Goal: Navigation & Orientation: Find specific page/section

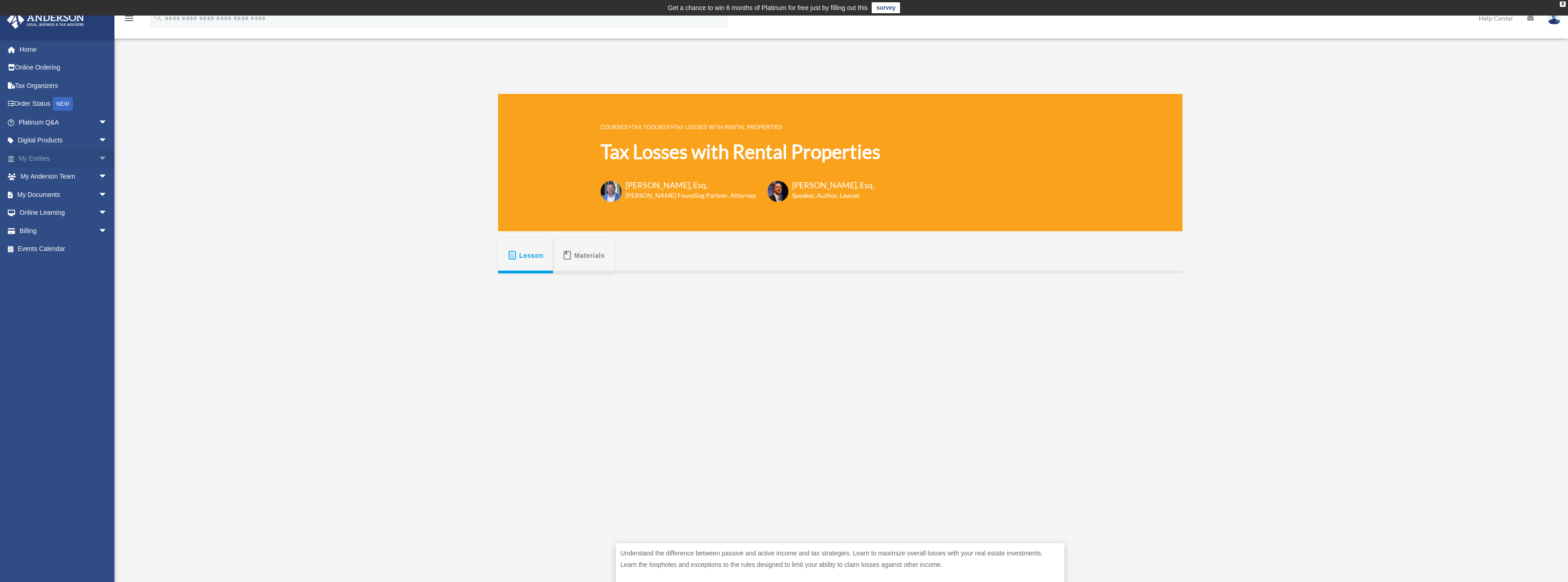
click at [98, 155] on span "arrow_drop_down" at bounding box center [107, 158] width 18 height 19
click at [51, 174] on link "Overview" at bounding box center [67, 177] width 109 height 18
click at [42, 174] on link "Overview" at bounding box center [67, 177] width 109 height 18
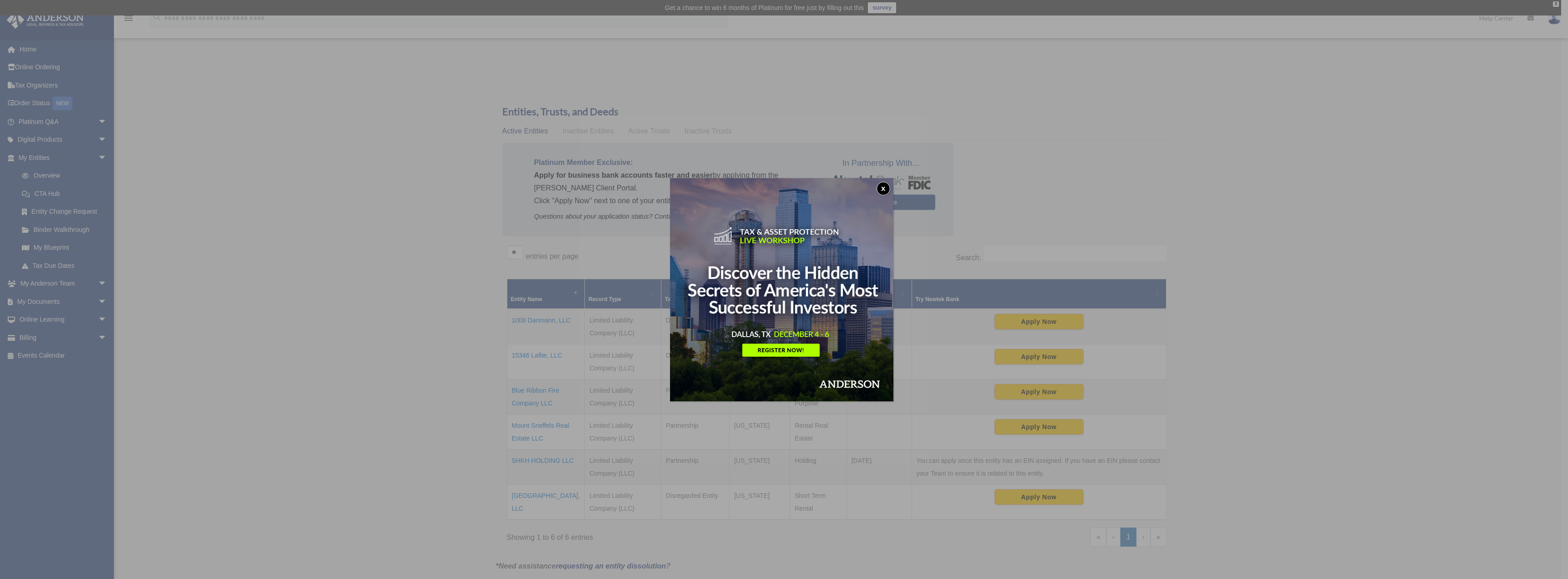
click at [887, 187] on button "x" at bounding box center [883, 188] width 13 height 13
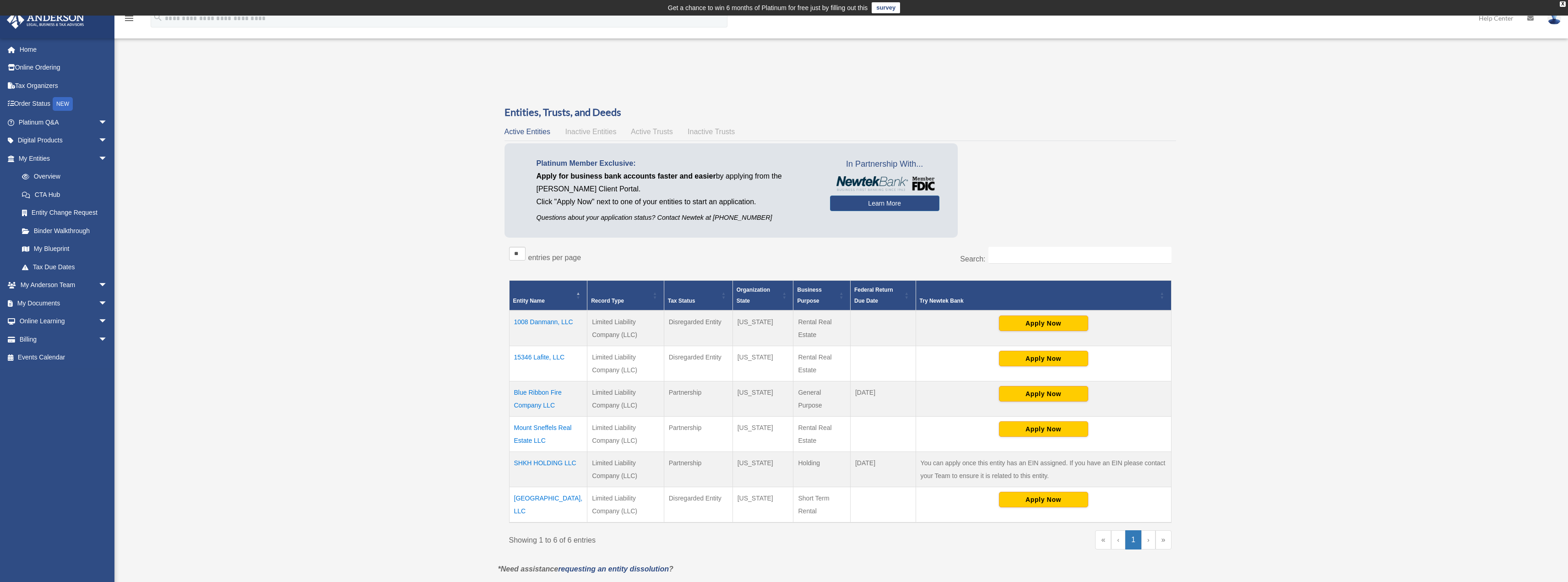
click at [550, 497] on td "[GEOGRAPHIC_DATA], LLC" at bounding box center [548, 505] width 78 height 36
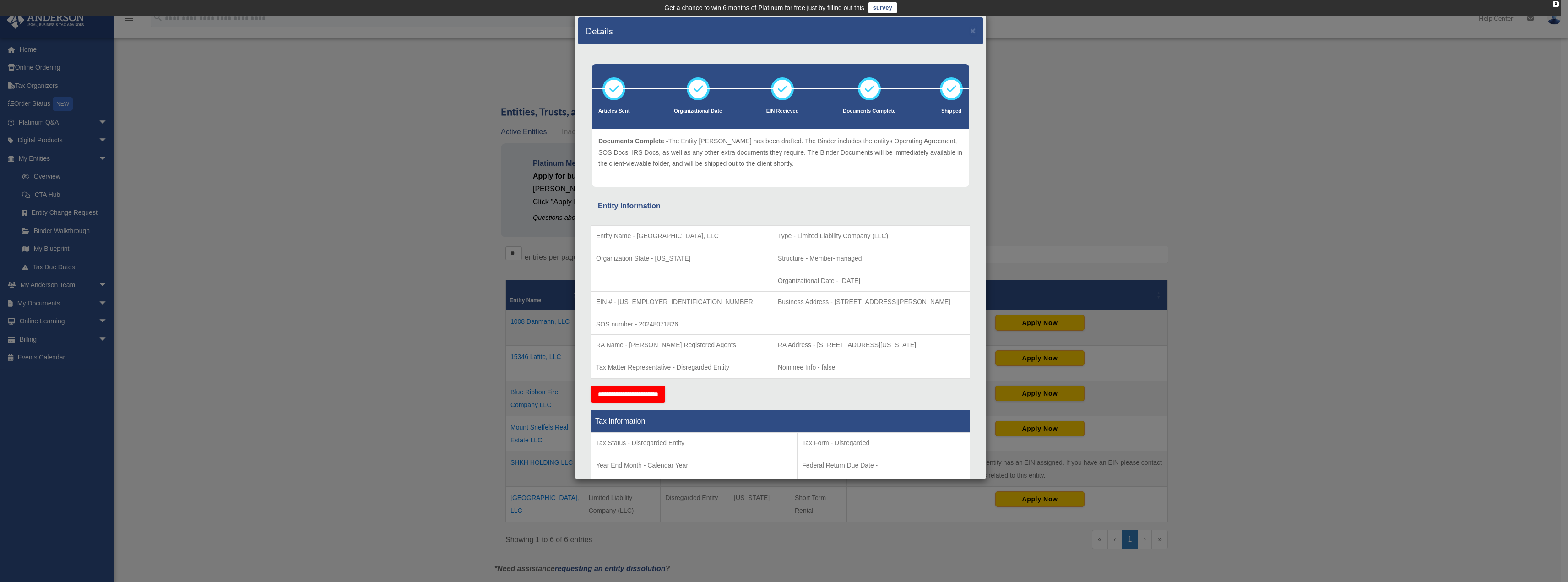
click at [865, 91] on icon at bounding box center [869, 89] width 28 height 28
click at [966, 32] on div "Details ×" at bounding box center [780, 31] width 404 height 27
click at [970, 34] on button "×" at bounding box center [973, 30] width 6 height 10
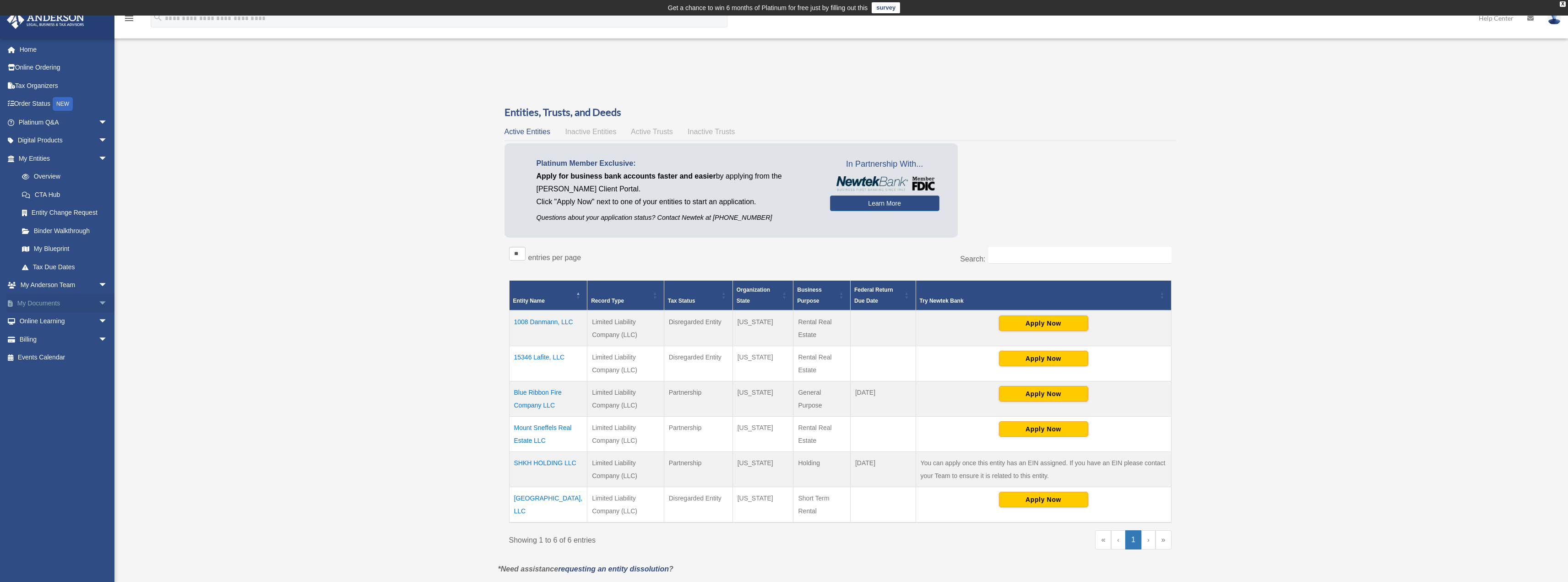
click at [98, 300] on span "arrow_drop_down" at bounding box center [107, 303] width 18 height 19
click at [68, 341] on link "Meeting Minutes" at bounding box center [67, 339] width 109 height 18
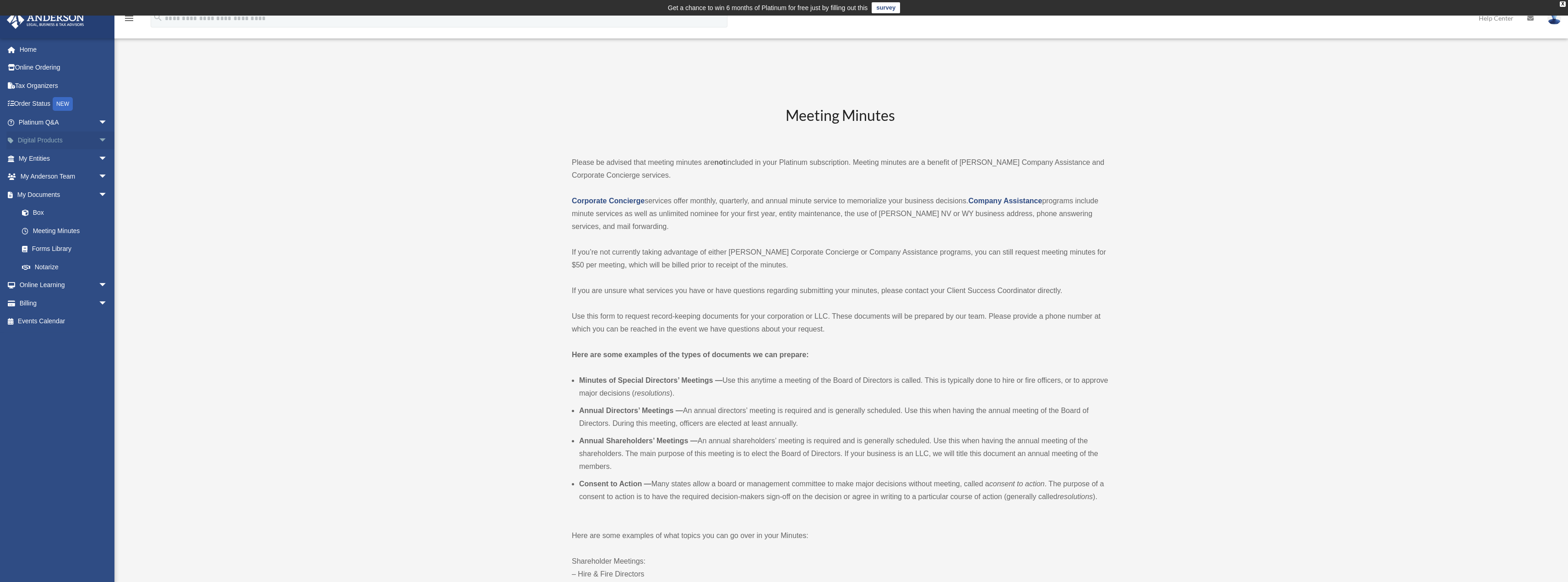
click at [98, 140] on span "arrow_drop_down" at bounding box center [107, 140] width 18 height 19
click at [98, 145] on span "arrow_drop_up" at bounding box center [107, 140] width 18 height 19
click at [98, 125] on span "arrow_drop_down" at bounding box center [107, 122] width 18 height 19
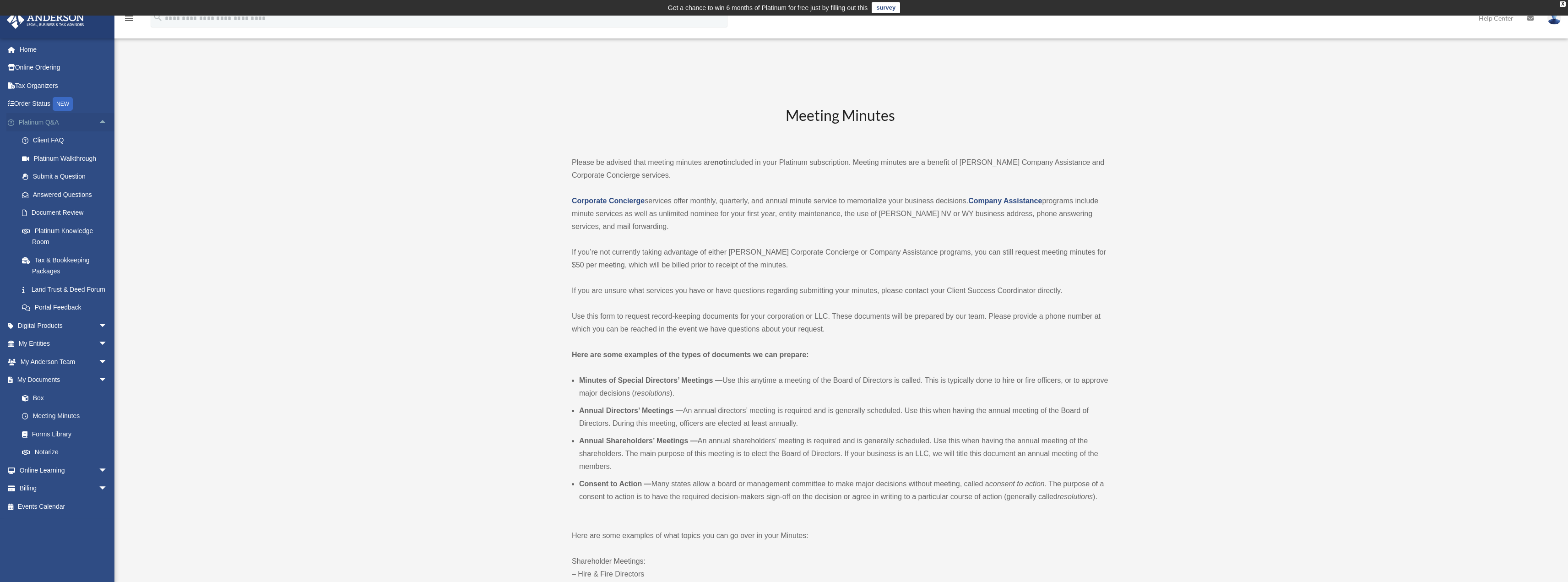
click at [98, 125] on span "arrow_drop_up" at bounding box center [107, 122] width 18 height 19
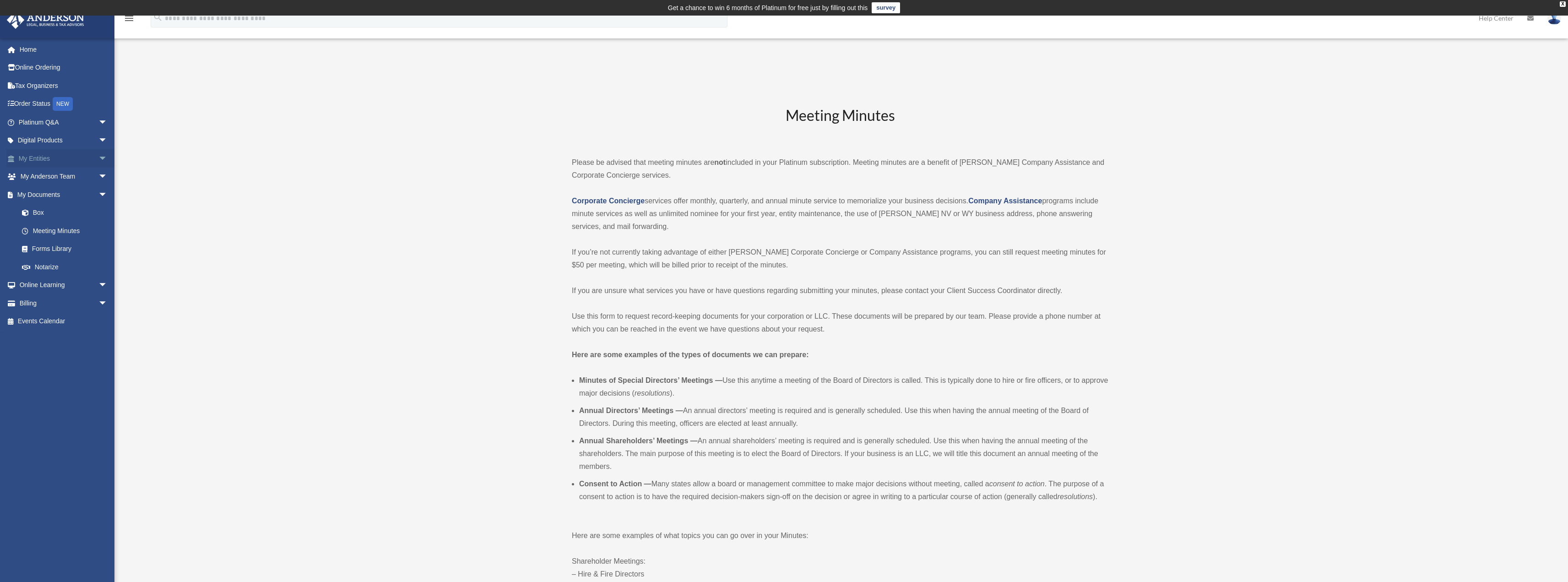
click at [98, 159] on span "arrow_drop_down" at bounding box center [107, 158] width 18 height 19
click at [60, 252] on link "My Blueprint" at bounding box center [67, 249] width 109 height 18
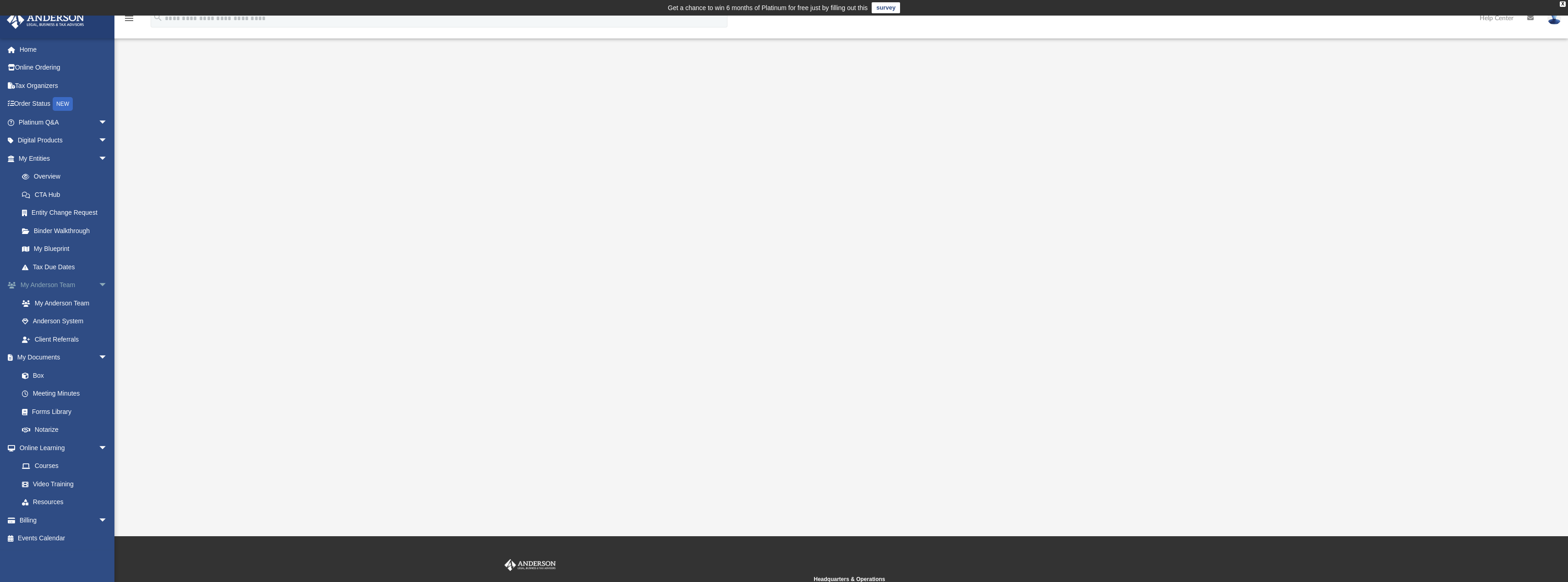
click at [98, 286] on span "arrow_drop_down" at bounding box center [107, 285] width 18 height 19
click at [98, 286] on span "arrow_drop_up" at bounding box center [107, 285] width 18 height 19
click at [98, 286] on span "arrow_drop_down" at bounding box center [107, 285] width 18 height 19
click at [98, 301] on span "arrow_drop_down" at bounding box center [107, 303] width 18 height 19
click at [98, 319] on span "arrow_drop_down" at bounding box center [107, 322] width 18 height 19
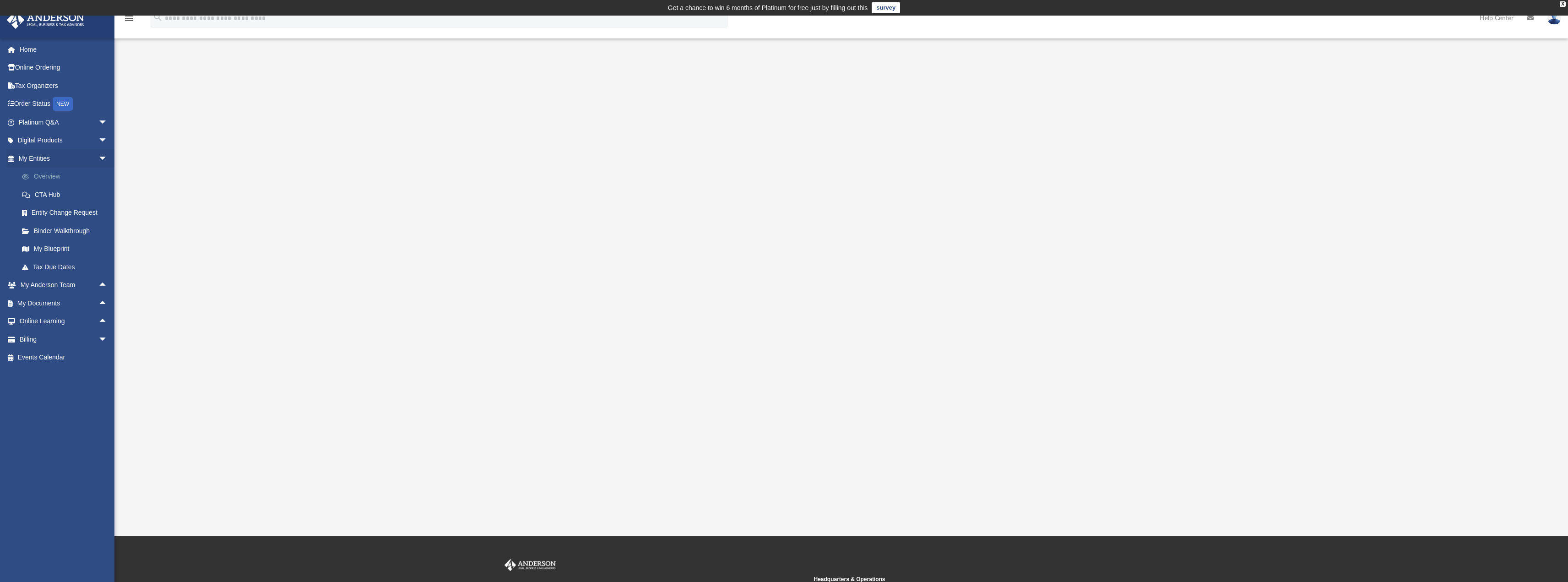
click at [46, 173] on link "Overview" at bounding box center [67, 177] width 109 height 18
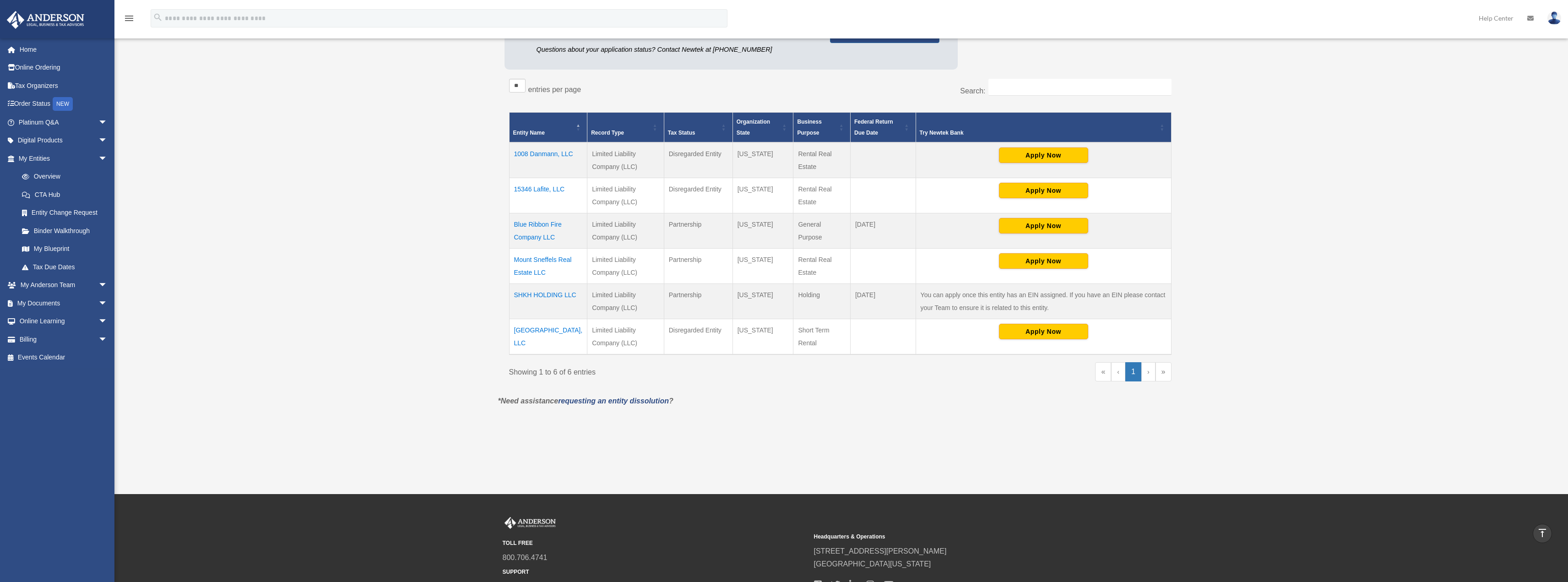
scroll to position [160, 0]
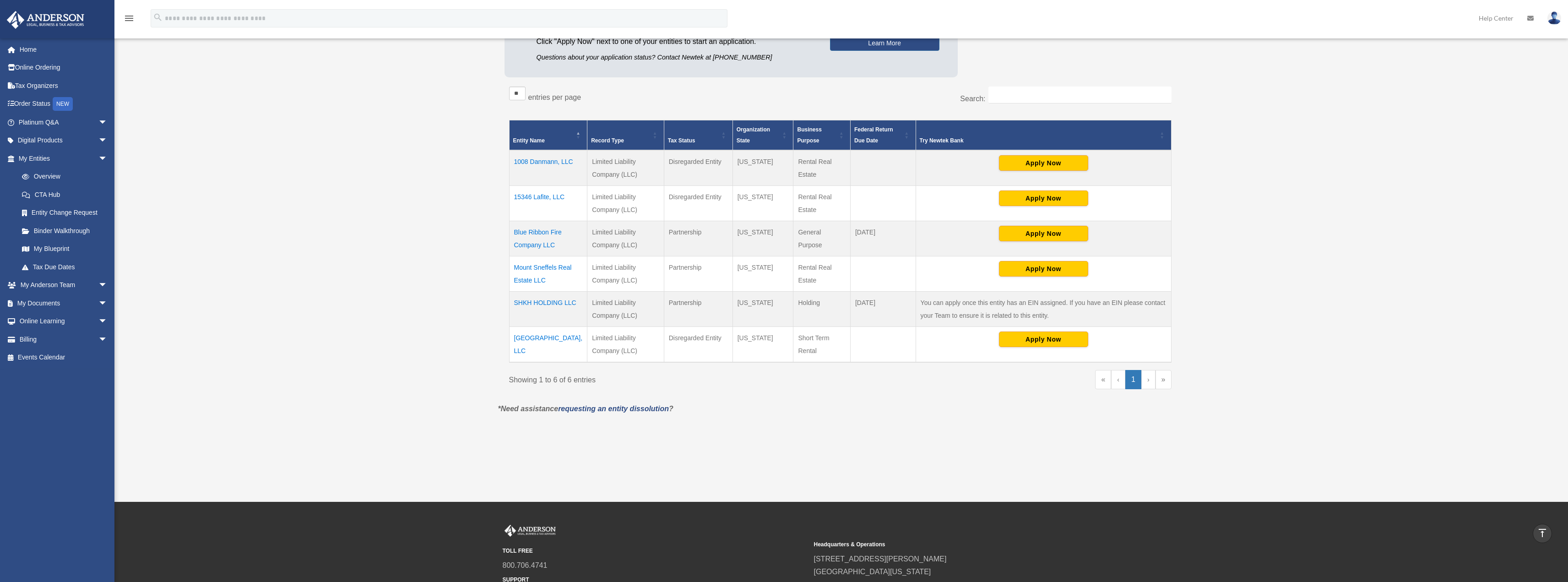
click at [541, 338] on td "[GEOGRAPHIC_DATA], LLC" at bounding box center [548, 345] width 78 height 36
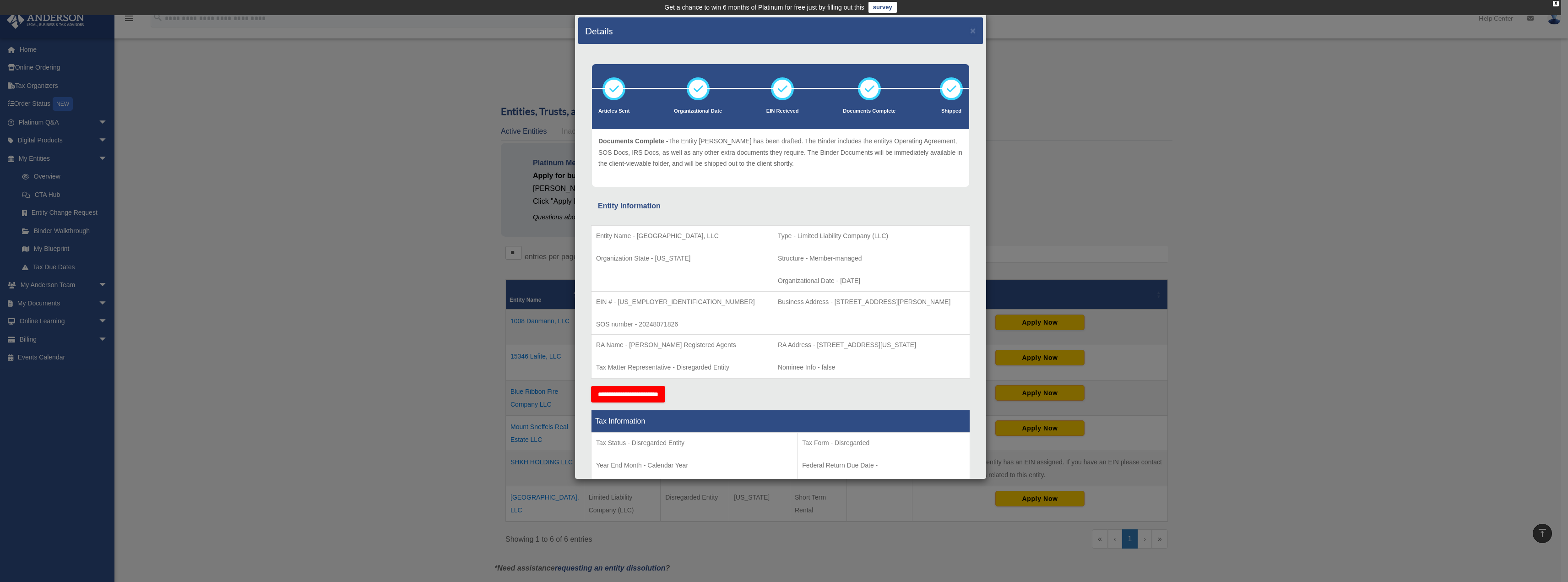
scroll to position [0, 0]
click at [970, 30] on button "×" at bounding box center [973, 30] width 6 height 10
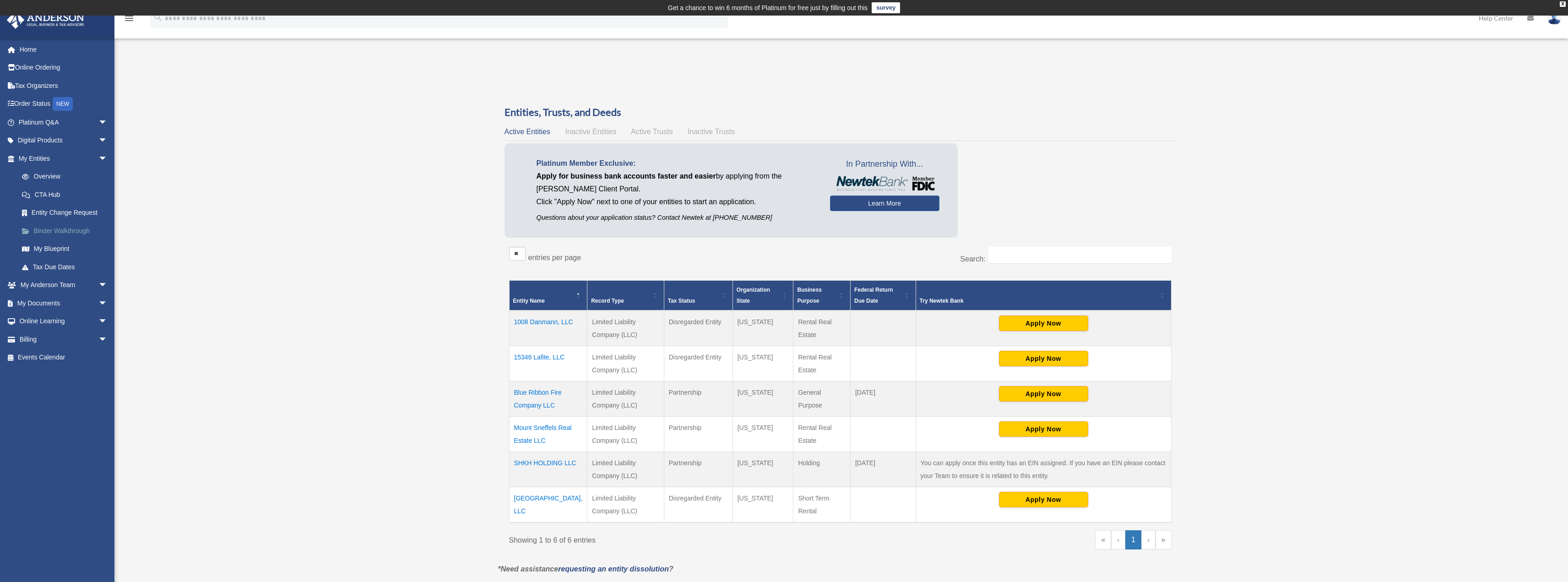
click at [54, 232] on link "Binder Walkthrough" at bounding box center [67, 231] width 109 height 18
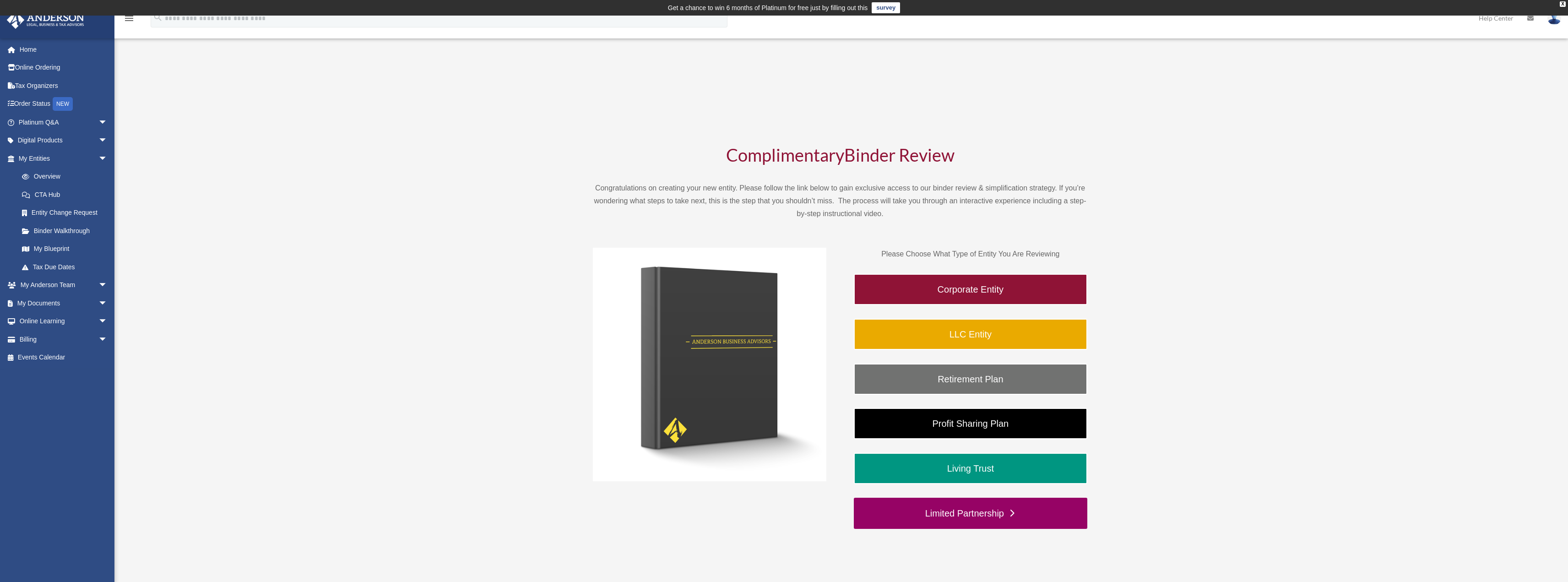
click at [962, 514] on link "Limited Partnership" at bounding box center [970, 513] width 233 height 31
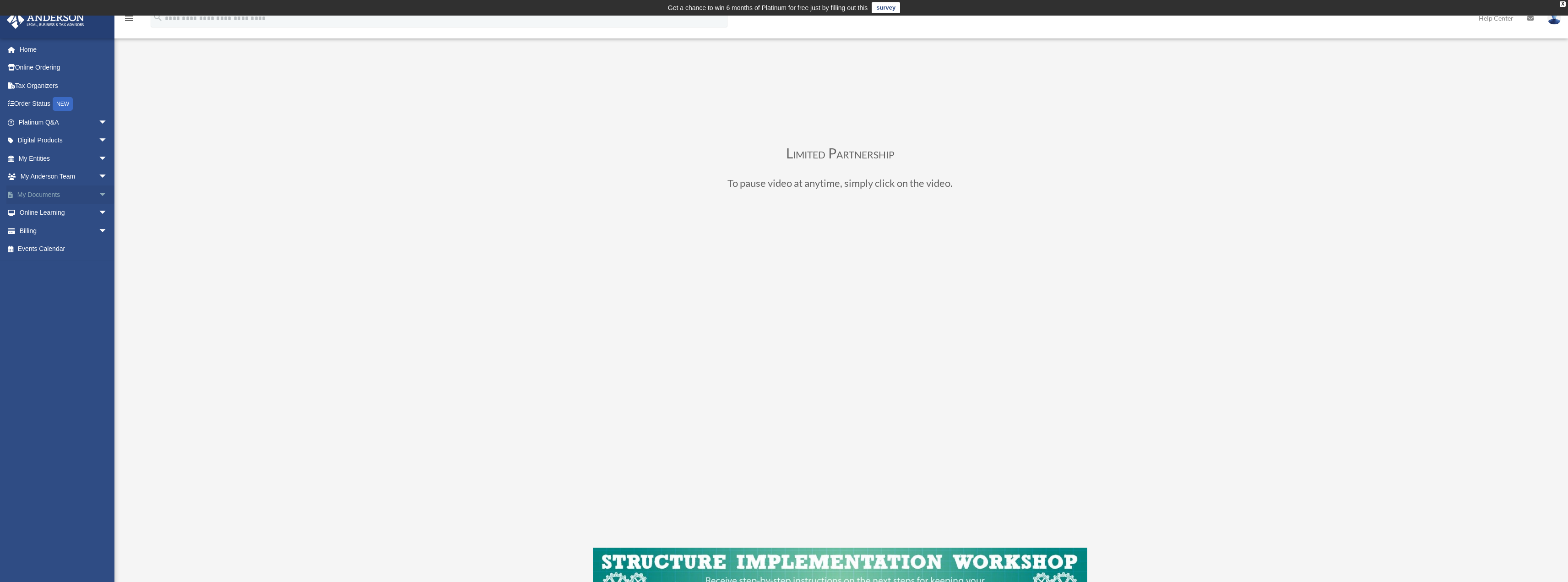
click at [100, 194] on span "arrow_drop_down" at bounding box center [107, 194] width 18 height 19
click at [100, 193] on span "arrow_drop_up" at bounding box center [107, 194] width 18 height 19
click at [98, 160] on span "arrow_drop_down" at bounding box center [107, 158] width 18 height 19
click at [51, 198] on link "CTA Hub" at bounding box center [67, 194] width 109 height 18
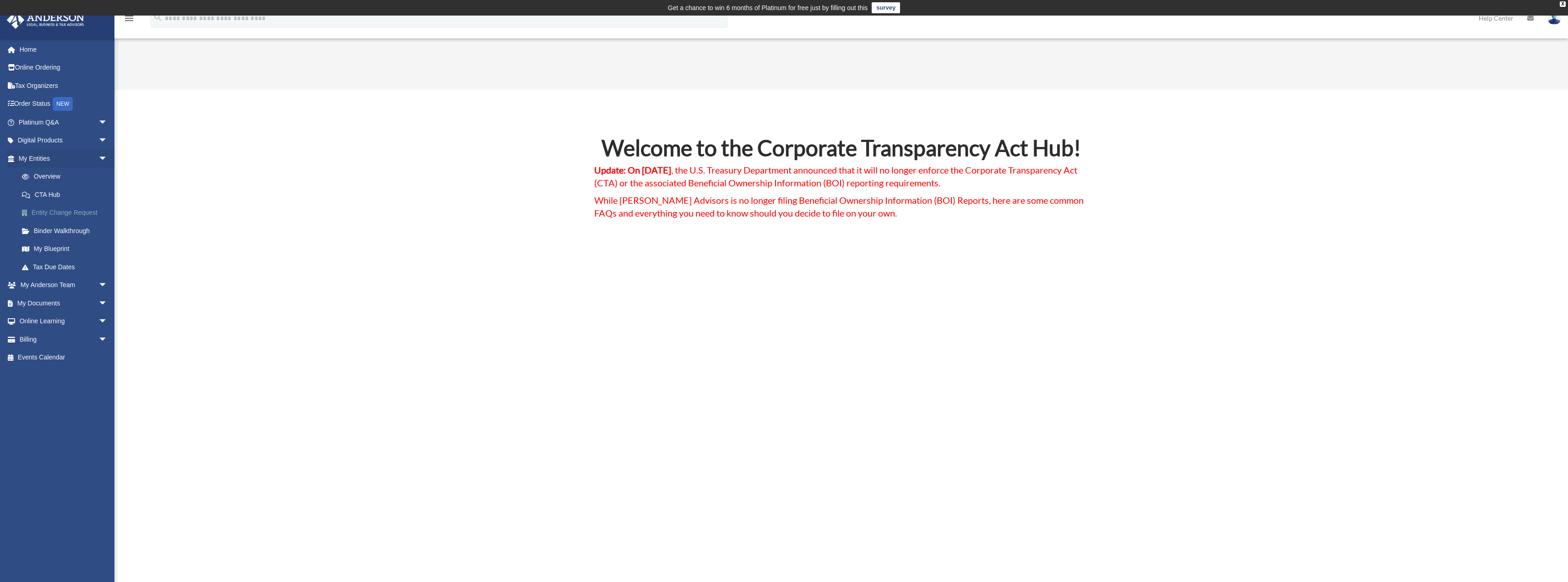
click at [53, 213] on link "Entity Change Request" at bounding box center [67, 213] width 109 height 18
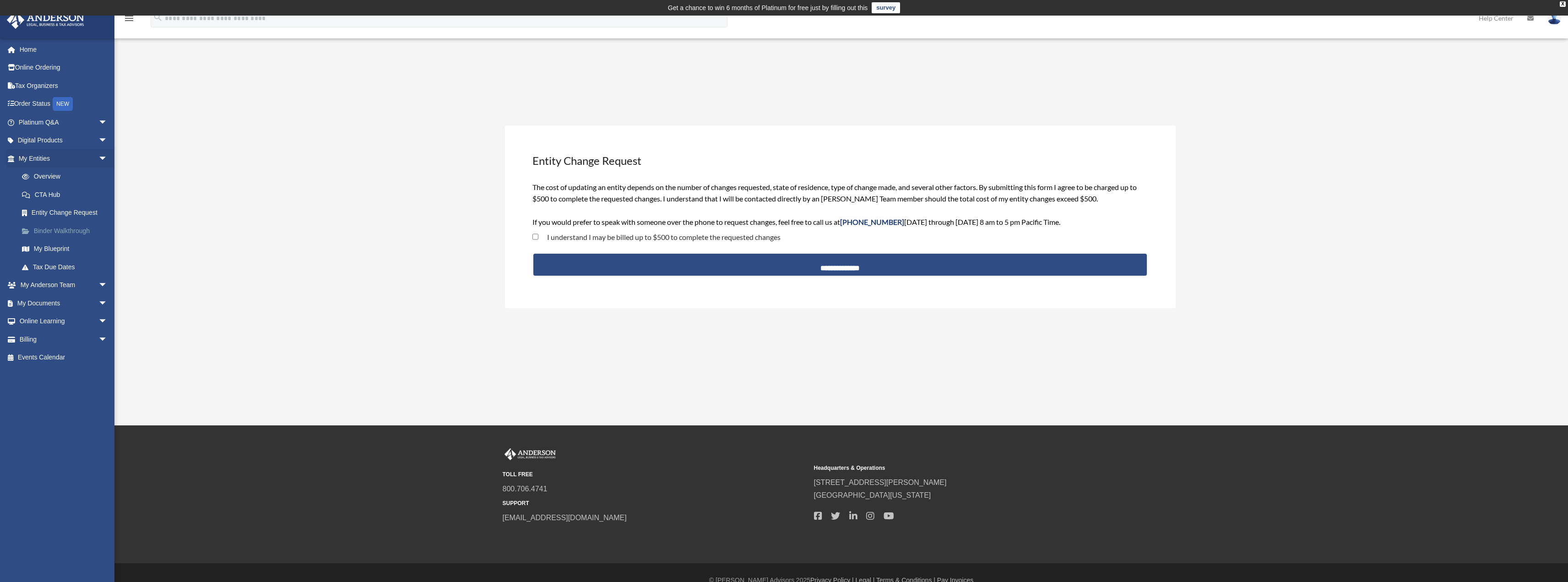
click at [53, 230] on link "Binder Walkthrough" at bounding box center [67, 231] width 109 height 18
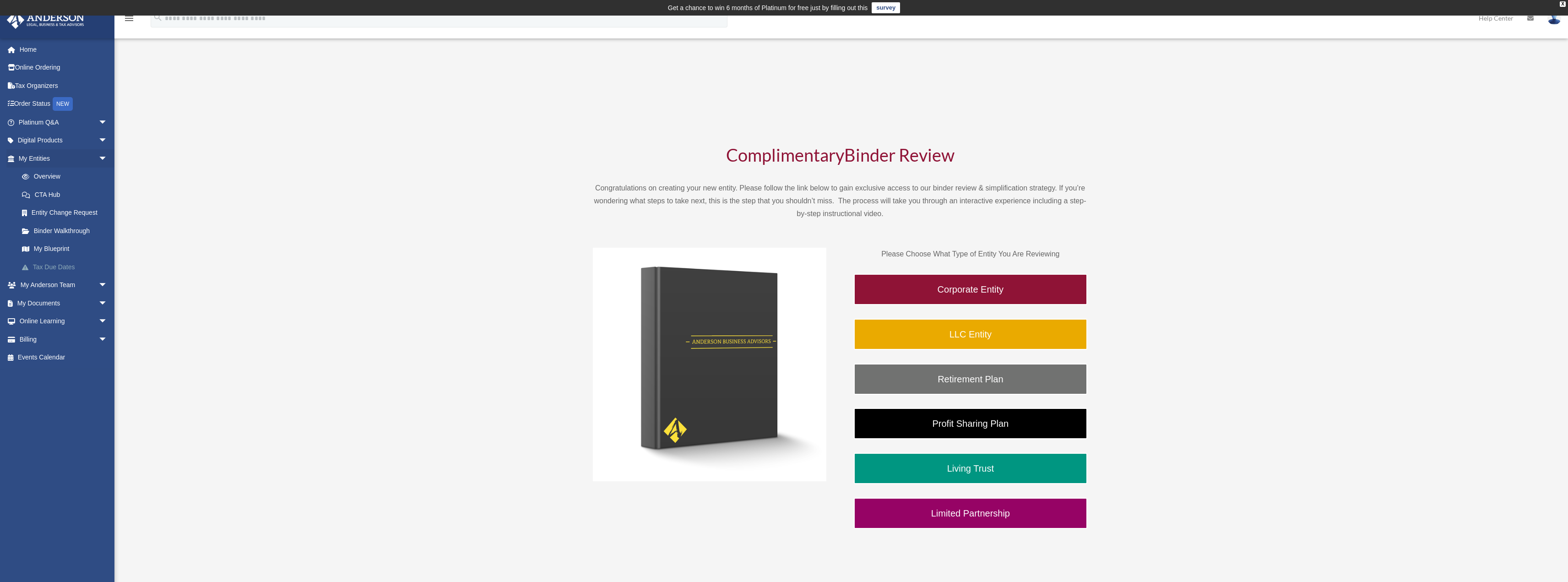
click at [55, 269] on link "Tax Due Dates" at bounding box center [67, 267] width 109 height 18
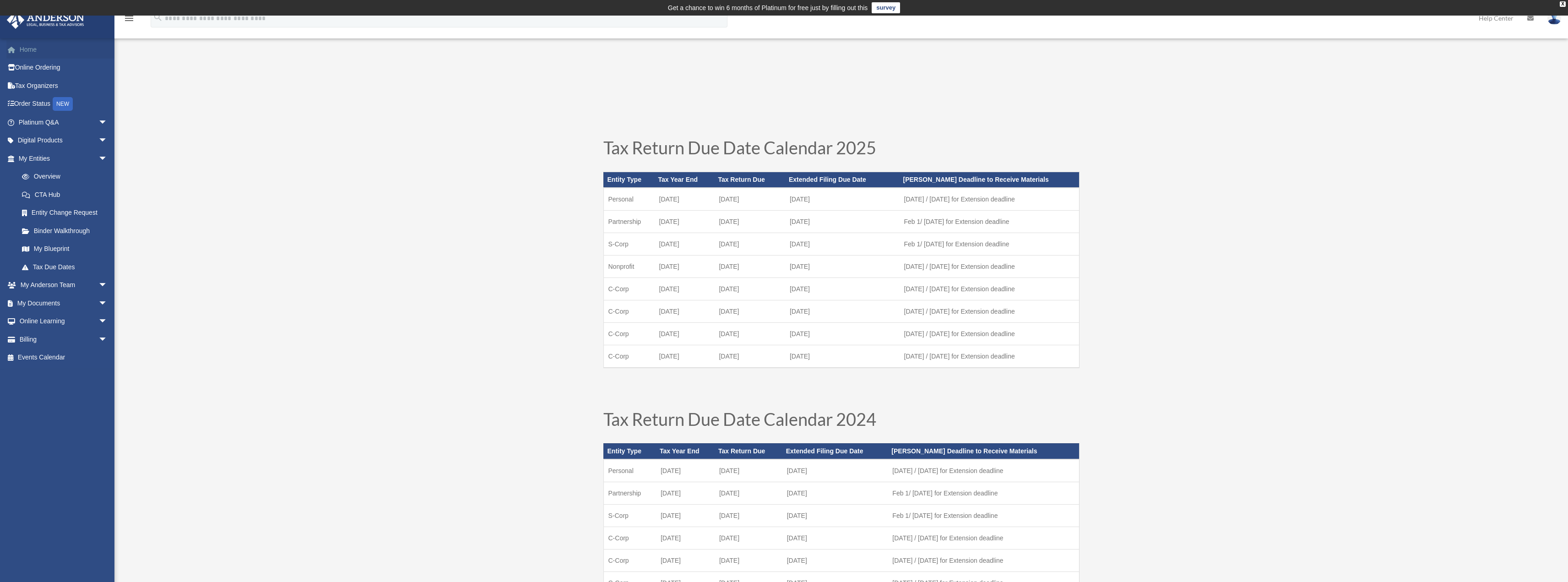
click at [30, 51] on link "Home" at bounding box center [64, 50] width 115 height 18
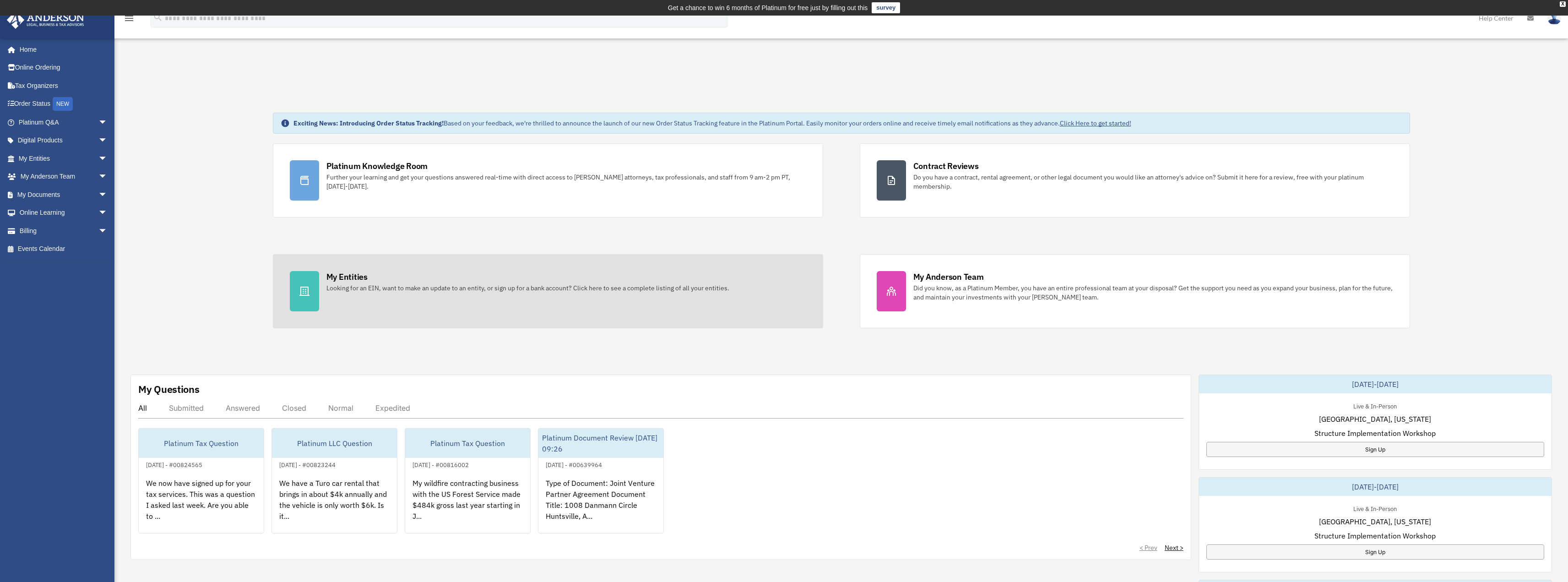
click at [319, 291] on link "My Entities Looking for an EIN, want to make an update to an entity, or sign up…" at bounding box center [548, 291] width 550 height 74
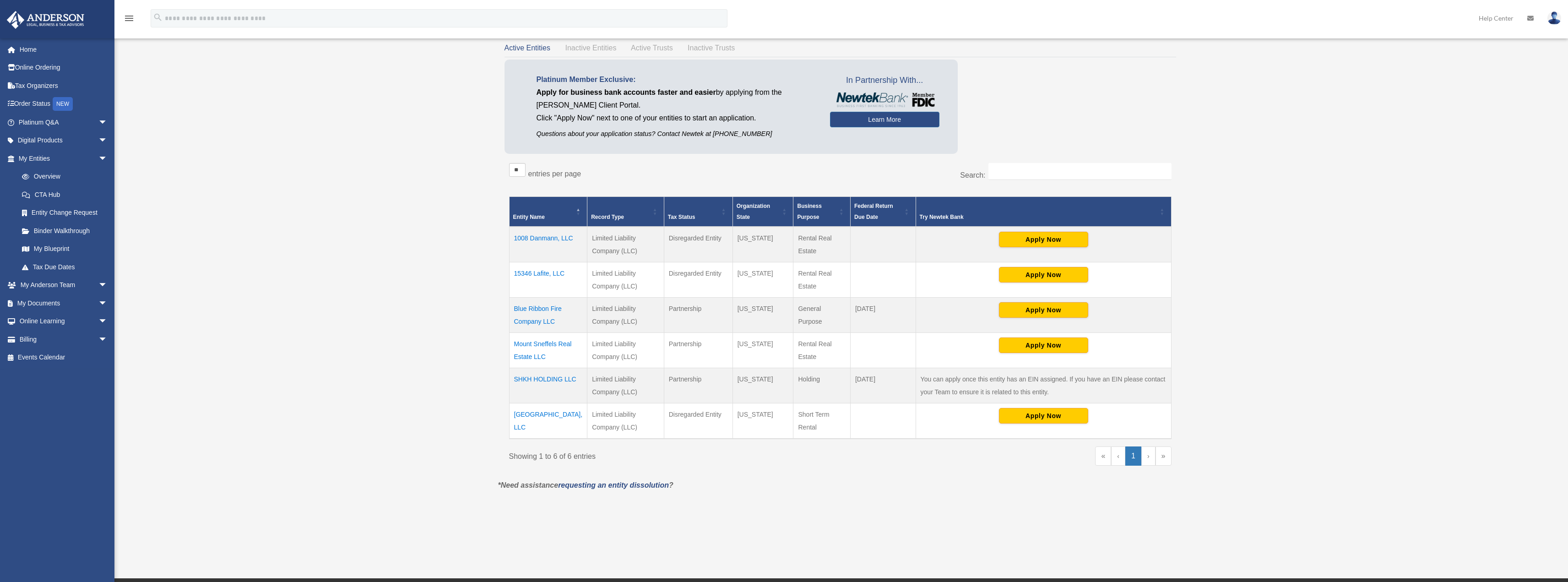
scroll to position [91, 0]
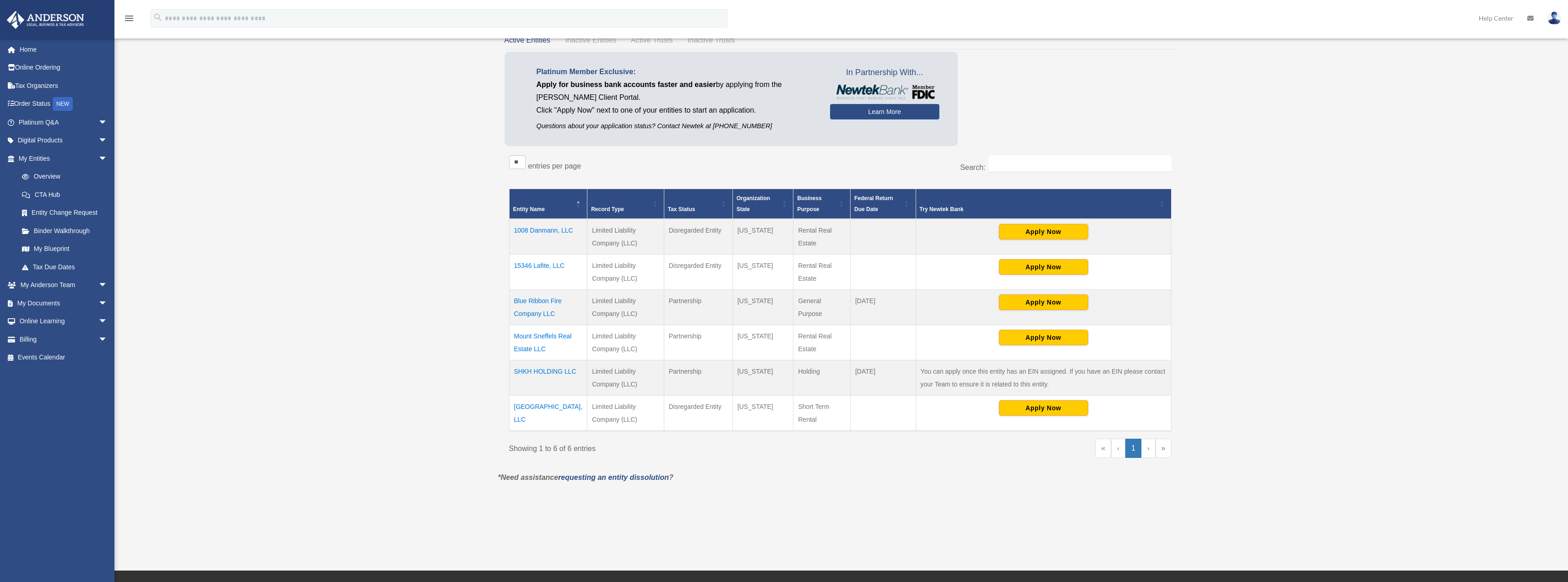
click at [537, 408] on td "[GEOGRAPHIC_DATA], LLC" at bounding box center [548, 414] width 78 height 36
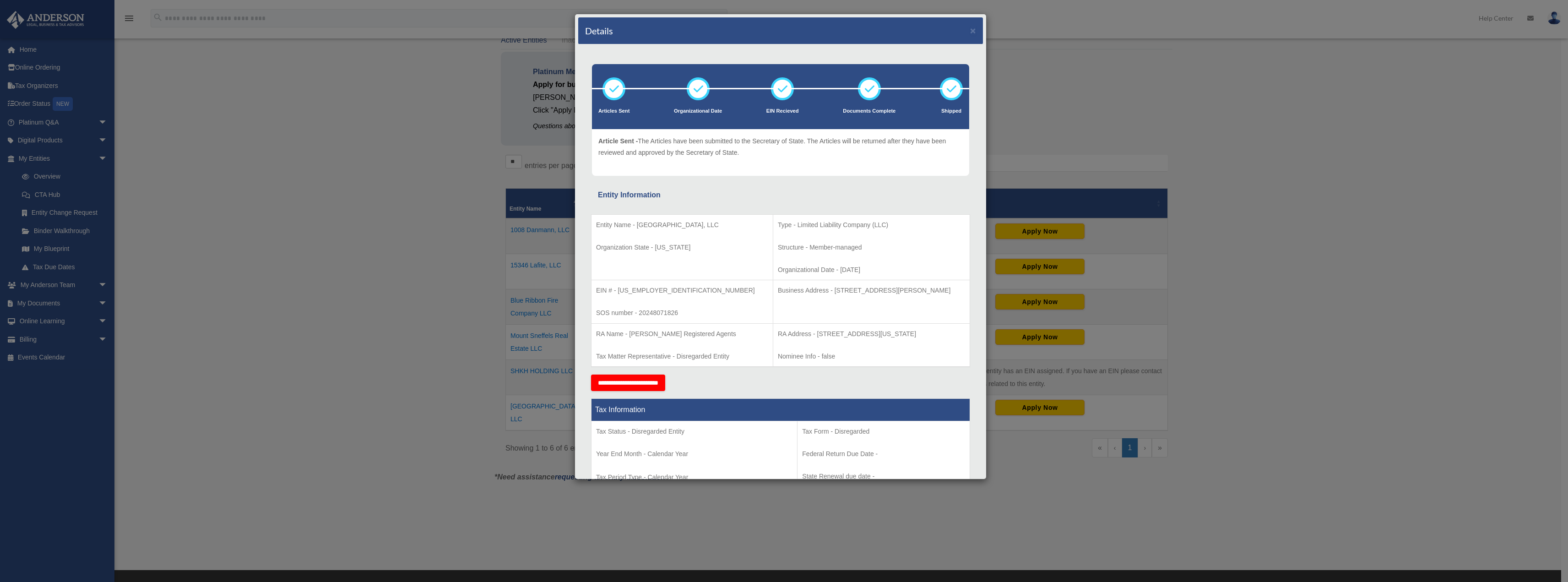
click at [672, 308] on p "SOS number - 20248071826" at bounding box center [682, 313] width 172 height 12
click at [689, 241] on td "Entity Name - Woodland Triangle House, LLC Organization State - Colorado" at bounding box center [682, 247] width 182 height 66
click at [778, 228] on p "Type - Limited Liability Company (LLC)" at bounding box center [871, 225] width 187 height 12
click at [807, 292] on p "Business Address - 3225 McLeod Dr, Suite 100, Las Vegas, NV 89121" at bounding box center [871, 291] width 187 height 12
click at [808, 351] on td "RA Address - 121 South Tejon Street, Suite 201, Colorado Springs, CO 80903 Nomi…" at bounding box center [871, 345] width 197 height 44
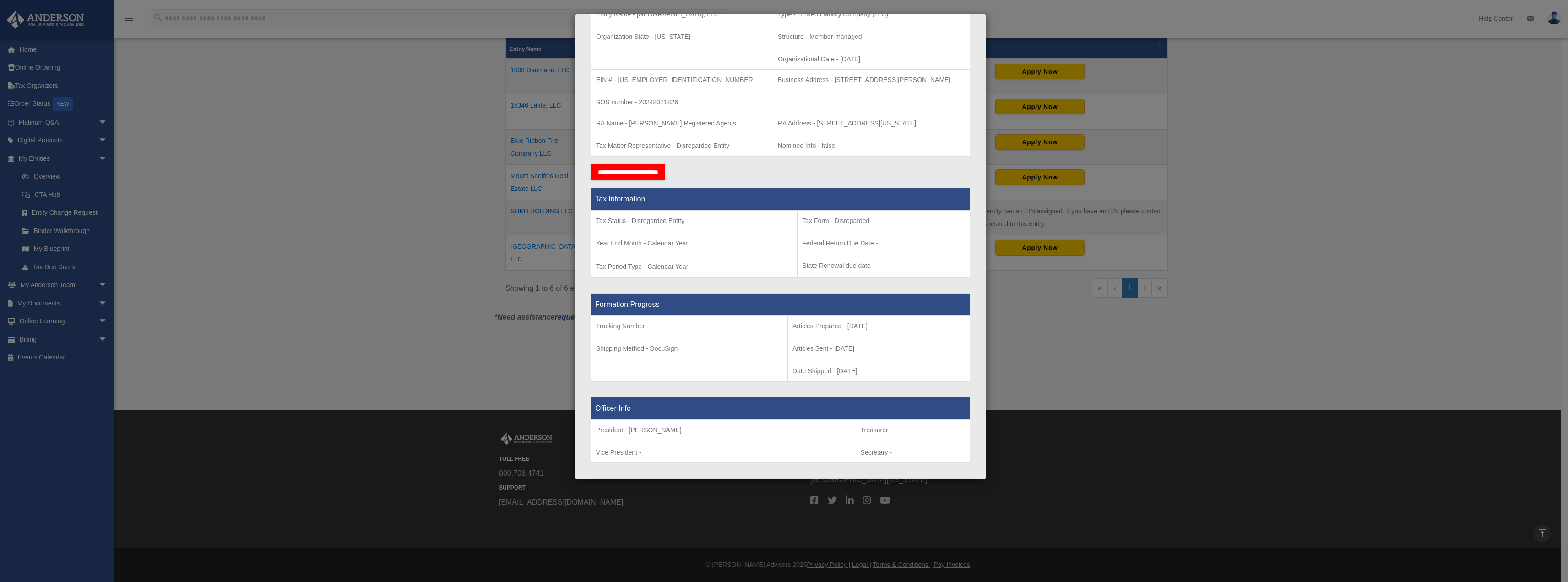
scroll to position [0, 0]
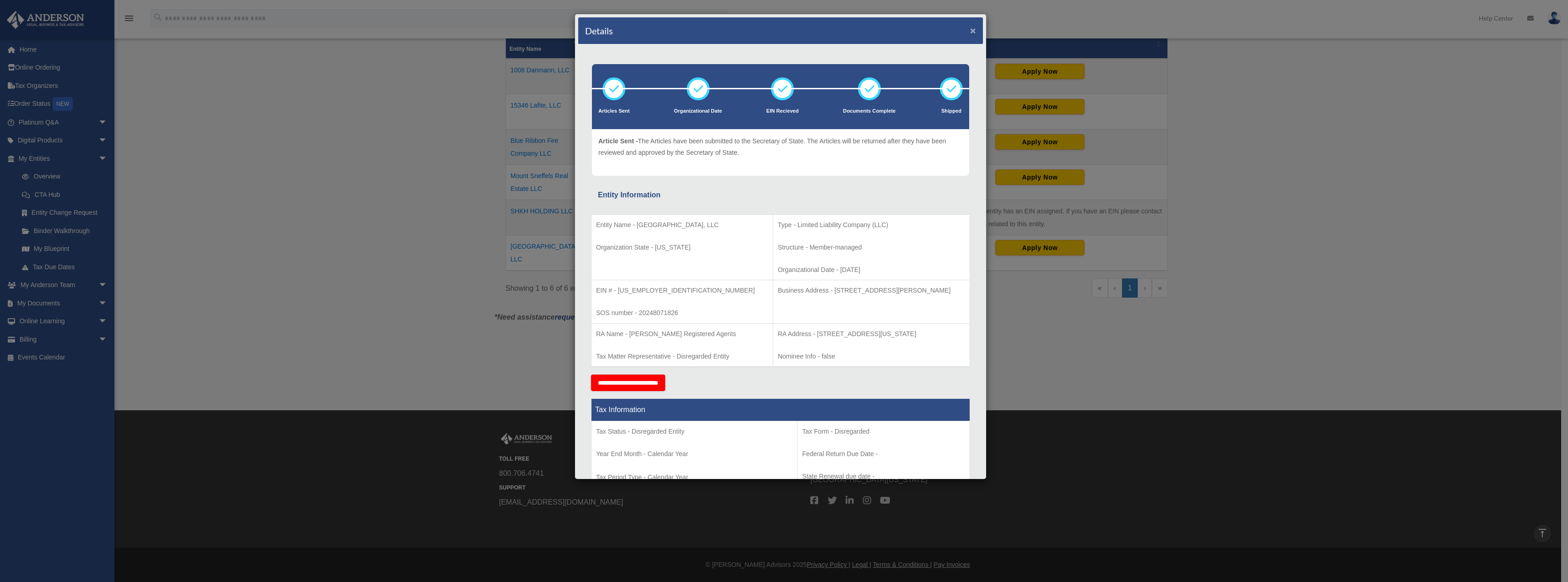
click at [970, 32] on button "×" at bounding box center [973, 30] width 6 height 10
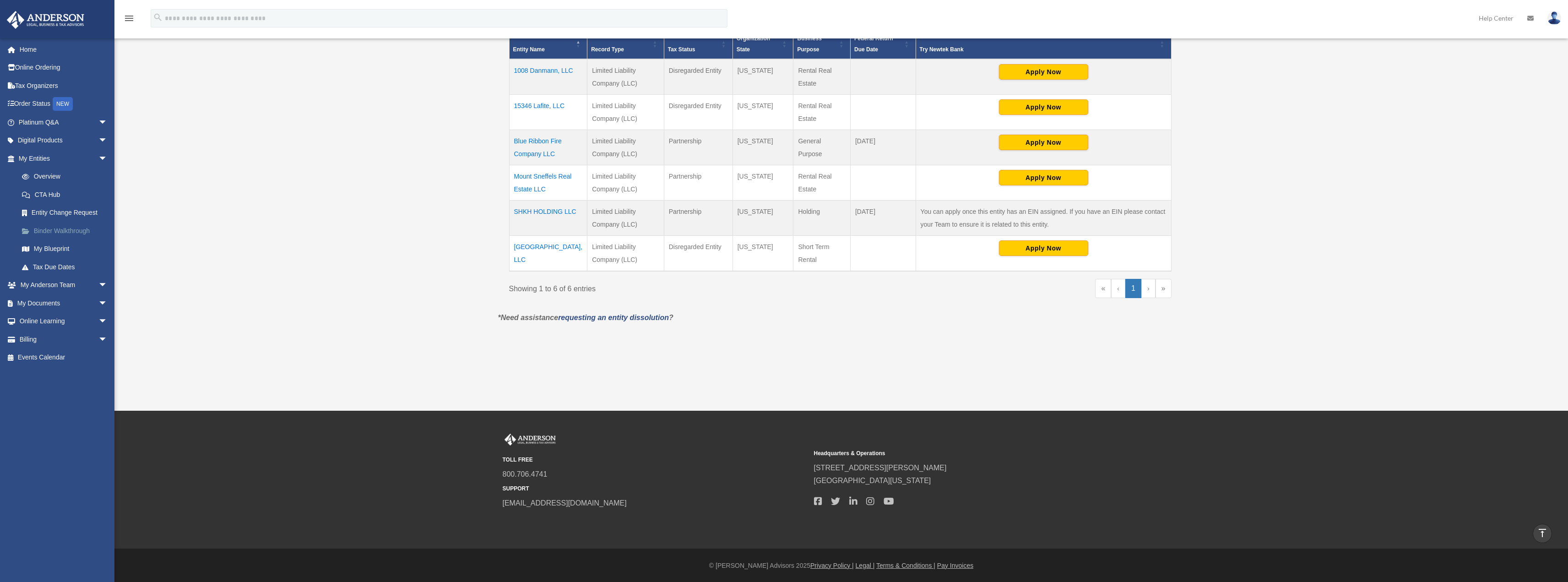
click at [57, 232] on link "Binder Walkthrough" at bounding box center [67, 231] width 109 height 18
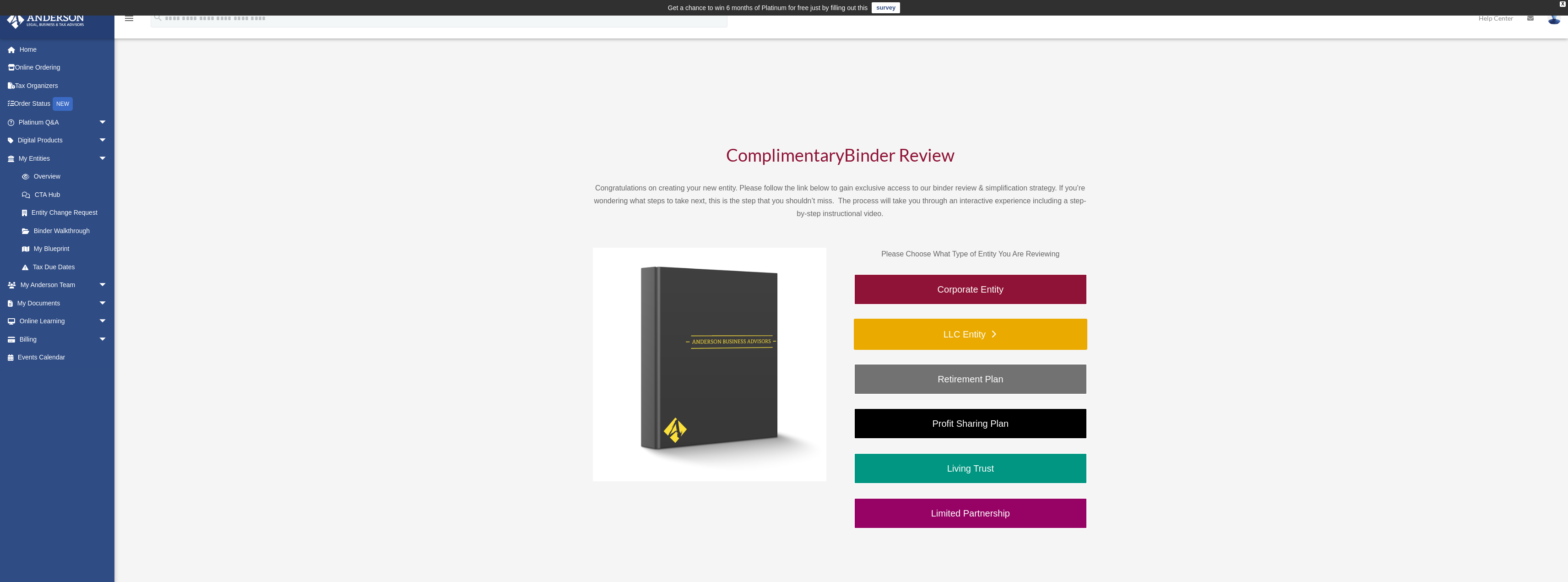
click at [972, 333] on link "LLC Entity" at bounding box center [970, 334] width 233 height 31
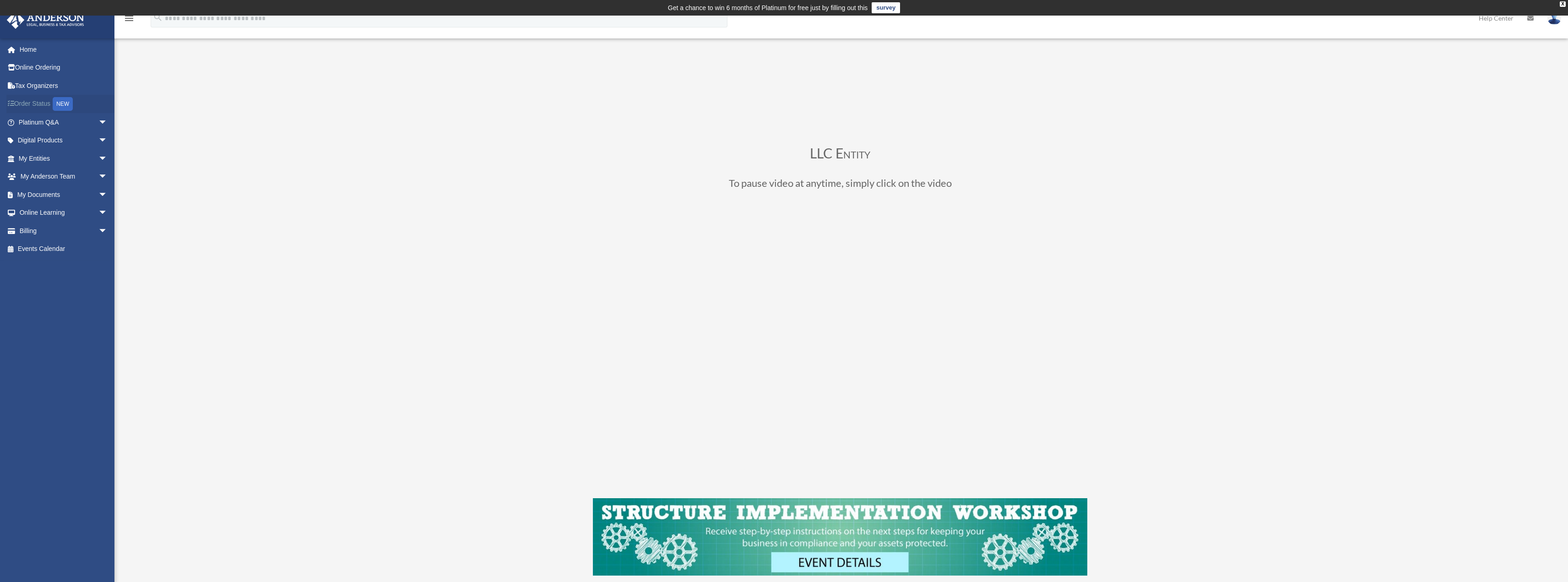
click at [36, 102] on link "Order Status NEW" at bounding box center [64, 104] width 115 height 19
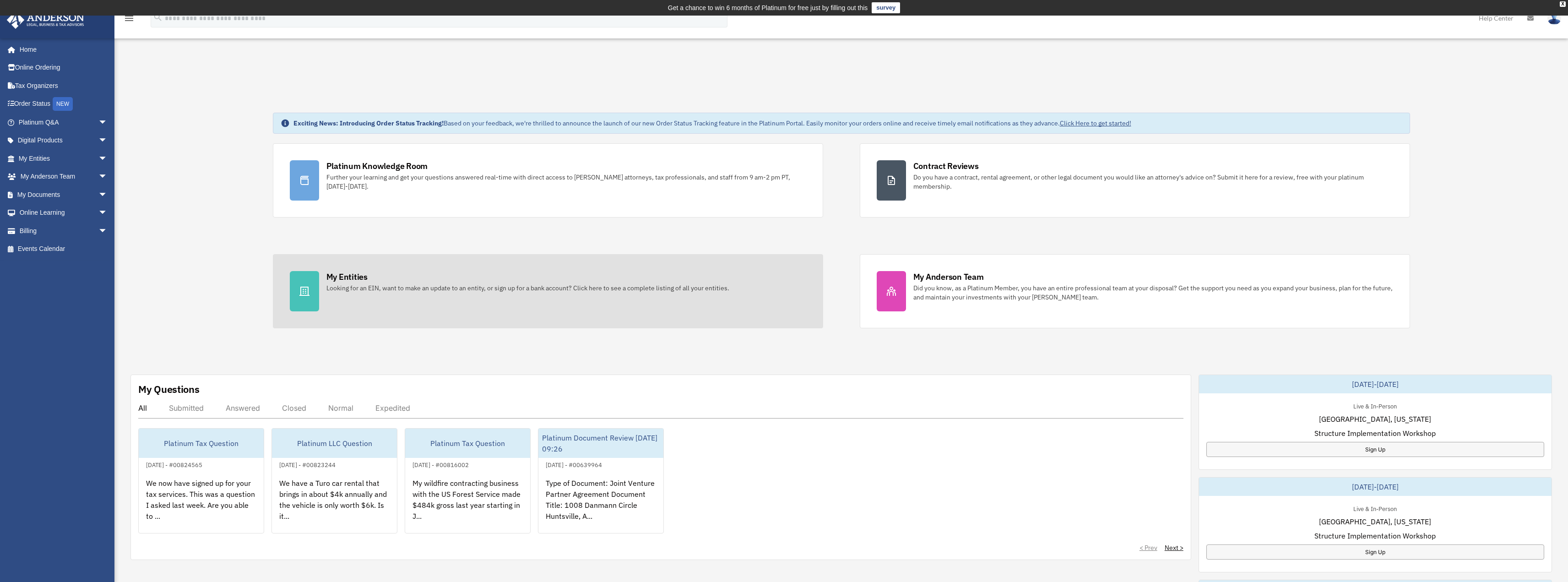
click at [527, 284] on div "Looking for an EIN, want to make an update to an entity, or sign up for a bank …" at bounding box center [528, 288] width 403 height 9
